Goal: Task Accomplishment & Management: Use online tool/utility

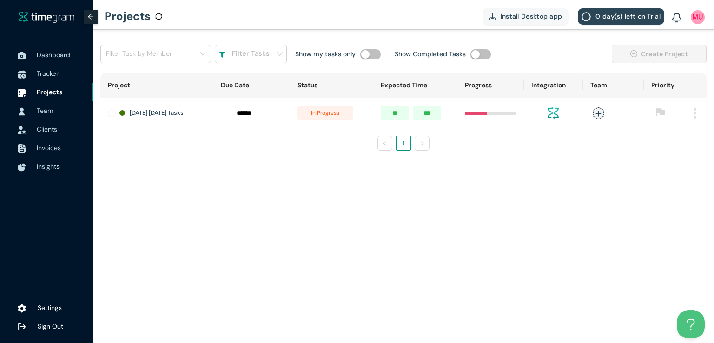
click at [464, 188] on main "Filter Task by Member Filter Tasks Show my tasks only Show Completed Tasks Crea…" at bounding box center [403, 186] width 621 height 313
click at [35, 74] on li "Tracker" at bounding box center [46, 73] width 93 height 19
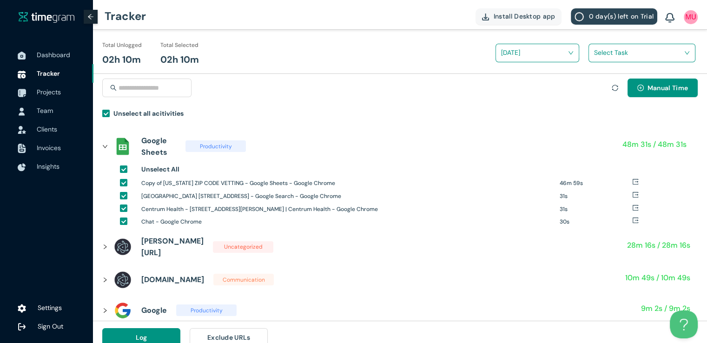
click at [606, 60] on span at bounding box center [638, 53] width 89 height 15
click at [596, 79] on div "[DATE] [DATE] Tasks" at bounding box center [642, 72] width 106 height 15
click at [595, 87] on div "New [US_STATE] Zipcodes" at bounding box center [642, 86] width 106 height 15
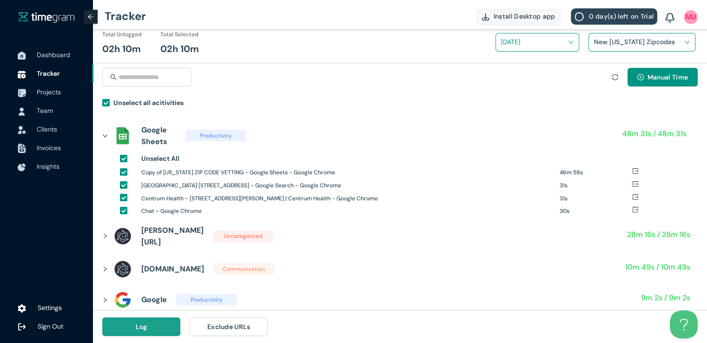
click at [132, 328] on button "Log" at bounding box center [141, 326] width 78 height 19
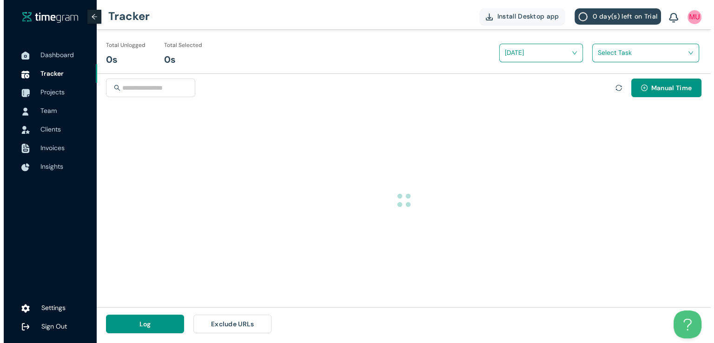
scroll to position [0, 0]
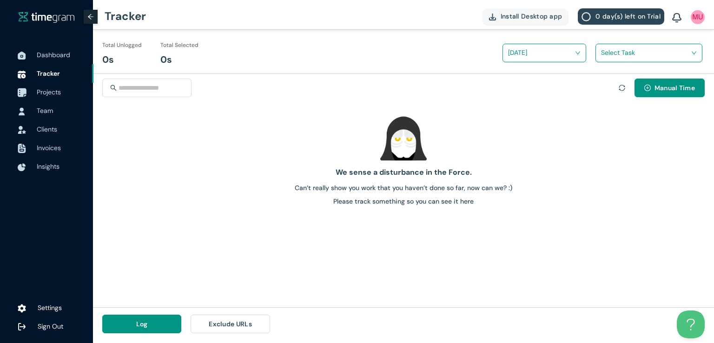
click at [49, 91] on span "Projects" at bounding box center [49, 92] width 24 height 8
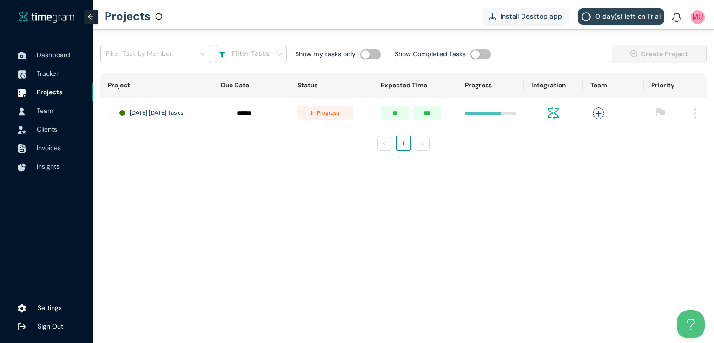
click at [40, 79] on span "Tracker" at bounding box center [61, 73] width 49 height 19
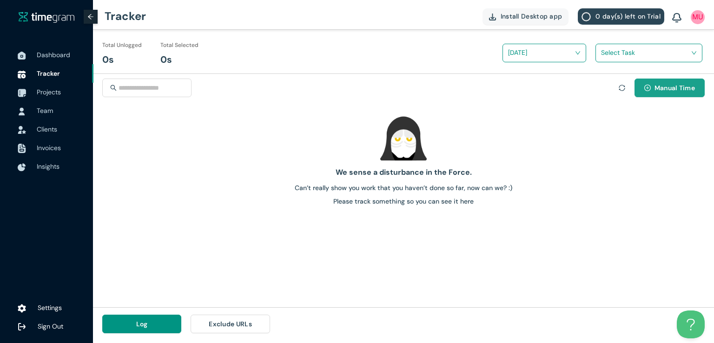
click at [658, 84] on span "Manual Time" at bounding box center [674, 88] width 40 height 10
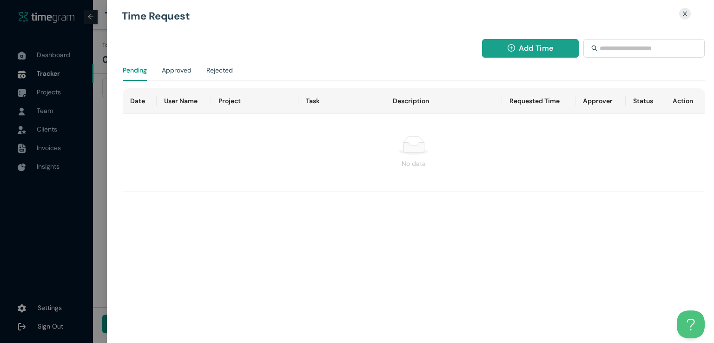
click at [506, 40] on button "Add Time" at bounding box center [530, 48] width 97 height 19
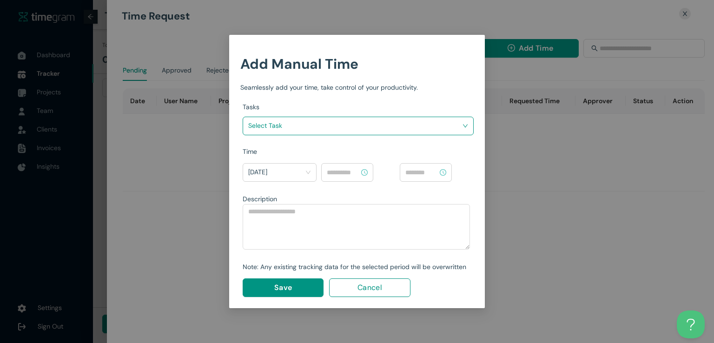
click at [434, 122] on input "search" at bounding box center [354, 125] width 213 height 14
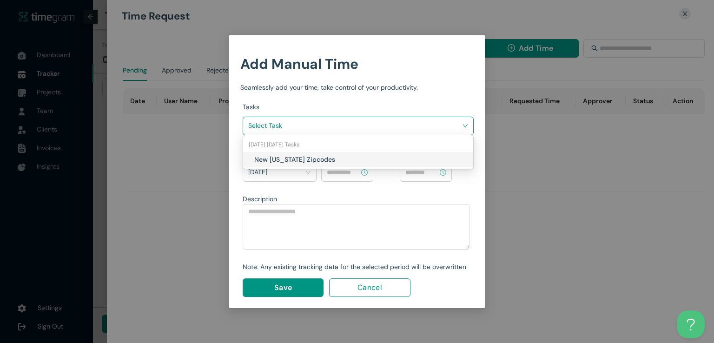
click at [343, 157] on h1 "New [US_STATE] Zipcodes" at bounding box center [308, 159] width 109 height 10
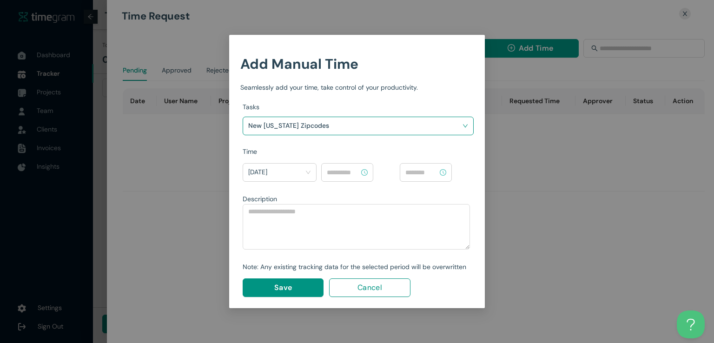
click at [340, 173] on input at bounding box center [343, 172] width 33 height 10
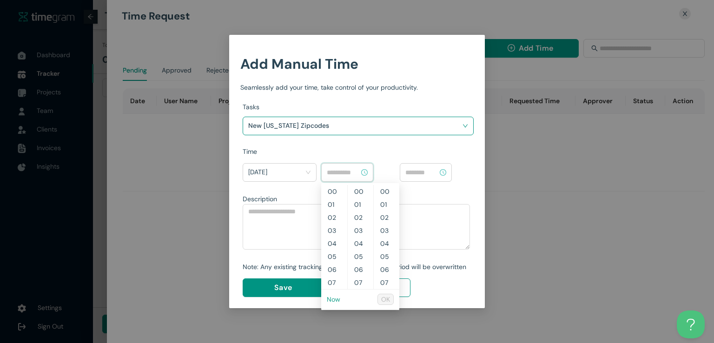
click at [335, 295] on link "Now" at bounding box center [333, 299] width 13 height 8
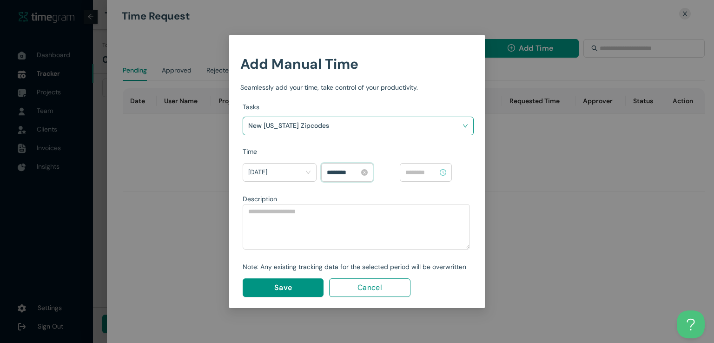
scroll to position [234, 0]
click at [331, 171] on input "********" at bounding box center [343, 172] width 33 height 10
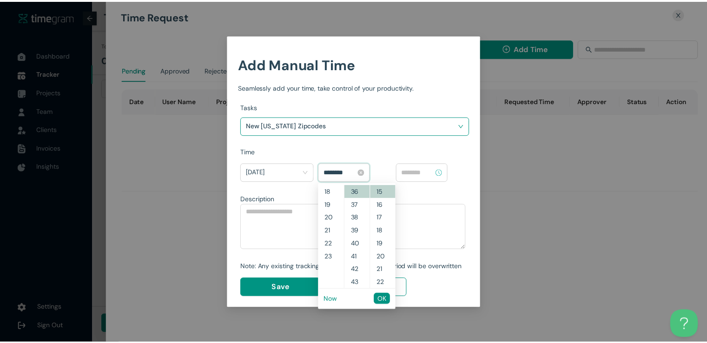
scroll to position [221, 0]
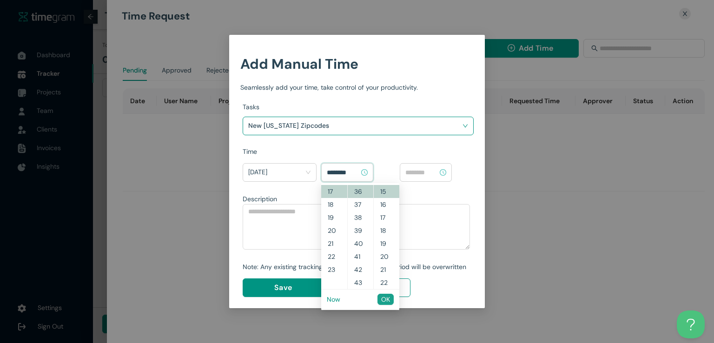
click at [389, 299] on span "OK" at bounding box center [385, 299] width 9 height 10
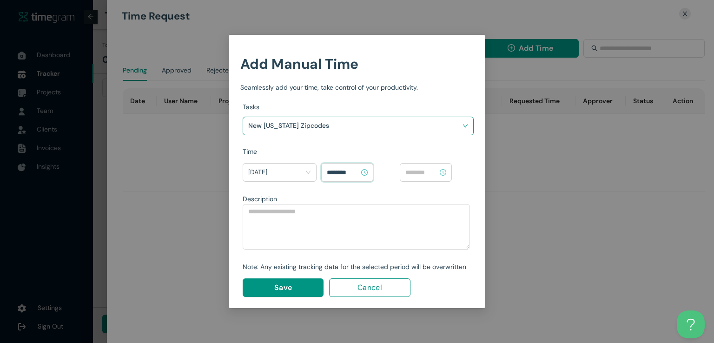
type input "********"
click at [429, 170] on input at bounding box center [421, 172] width 33 height 10
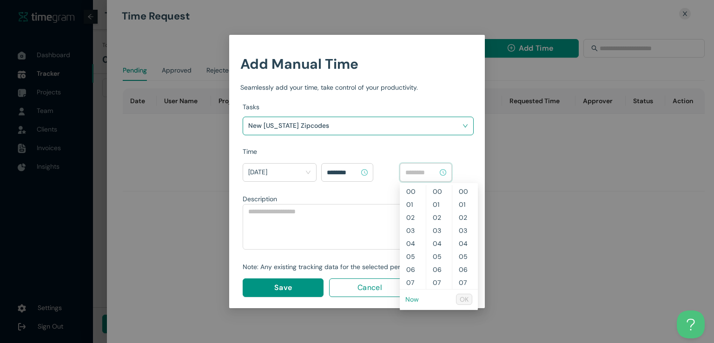
click at [416, 301] on link "Now" at bounding box center [411, 299] width 13 height 8
type input "********"
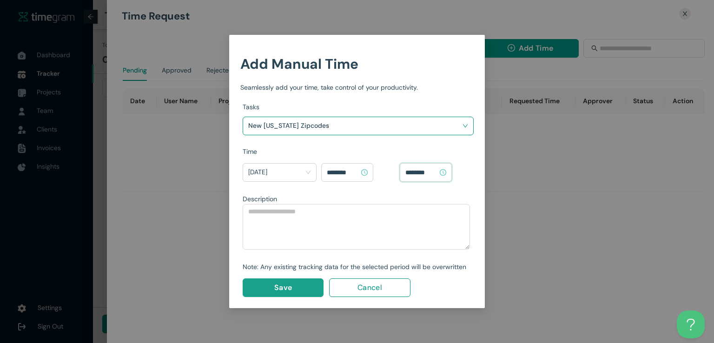
click at [292, 290] on button "Save" at bounding box center [283, 287] width 81 height 19
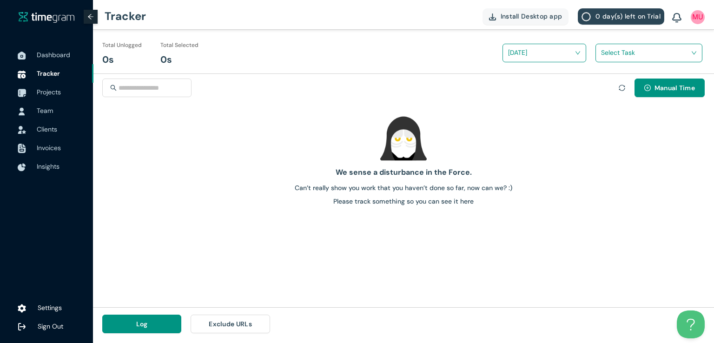
click at [505, 257] on div "We sense a disturbance in the Force. Can’t really show you work that you haven’…" at bounding box center [403, 207] width 621 height 199
click at [43, 95] on span "Projects" at bounding box center [49, 92] width 24 height 8
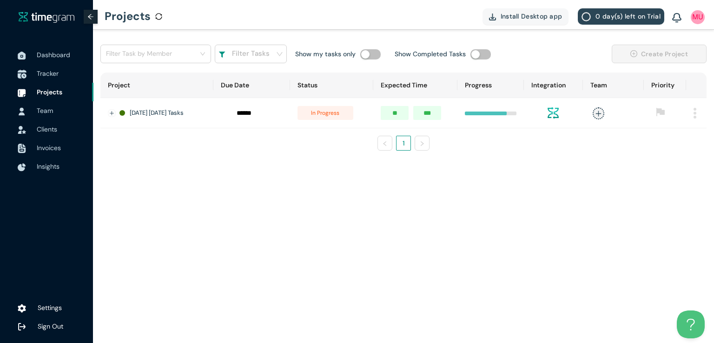
click at [46, 78] on span "Tracker" at bounding box center [61, 73] width 49 height 19
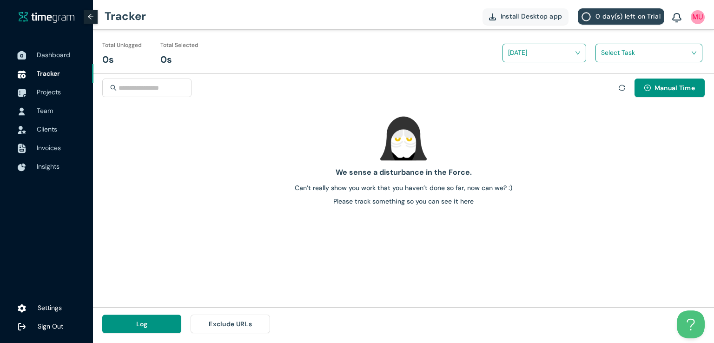
click at [47, 58] on span "Dashboard" at bounding box center [53, 55] width 33 height 8
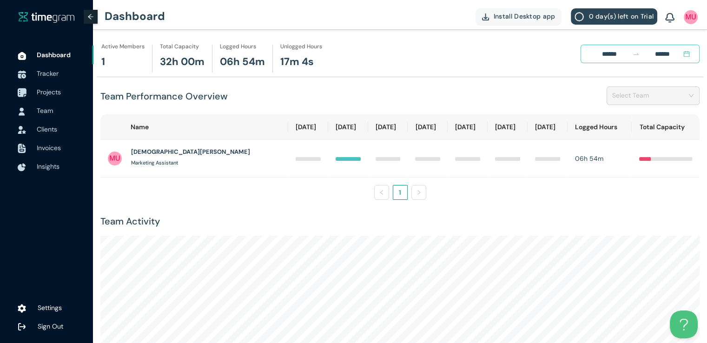
click at [43, 90] on span "Projects" at bounding box center [49, 92] width 24 height 8
